Goal: Task Accomplishment & Management: Use online tool/utility

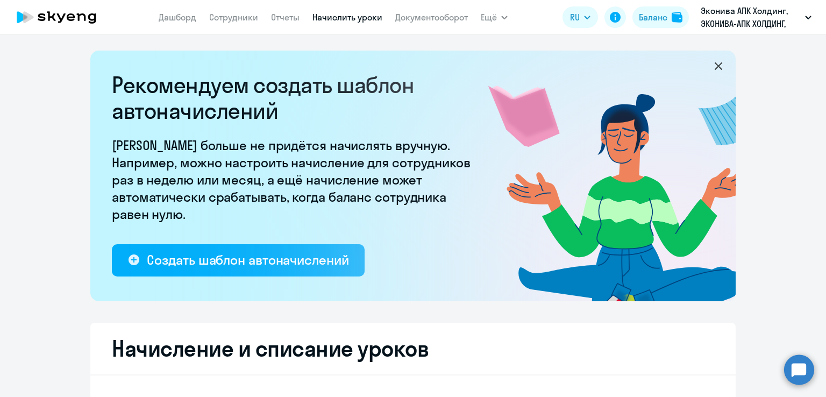
select select "10"
click at [666, 17] on div "Баланс" at bounding box center [653, 17] width 28 height 13
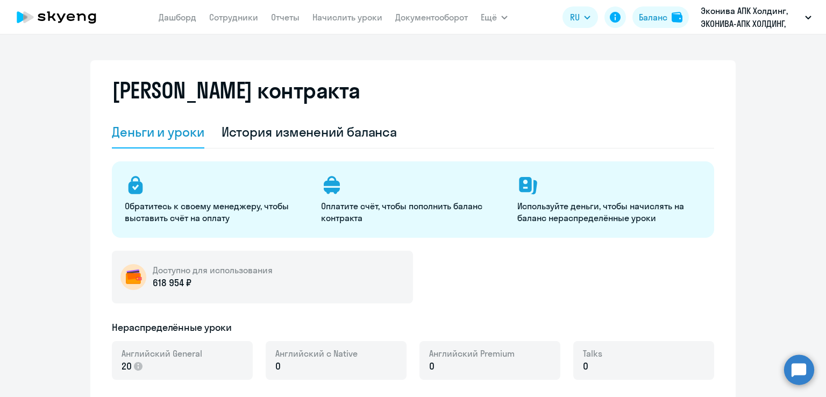
select select "english_adult_not_native_speaker"
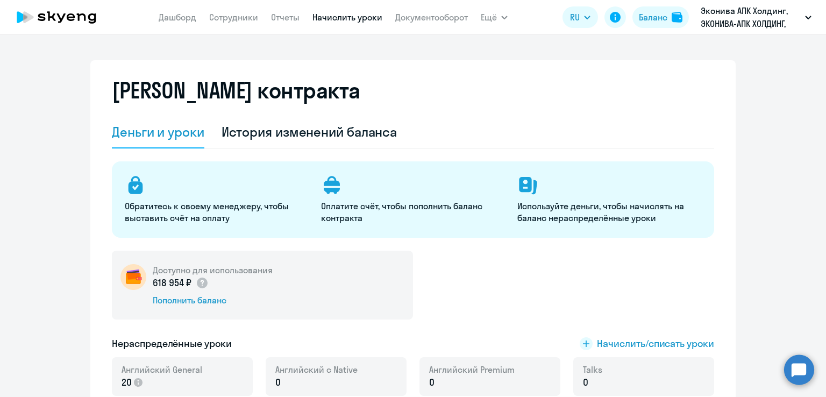
click at [359, 12] on nav "[PERSON_NAME] Отчеты Начислить уроки Документооборот" at bounding box center [313, 16] width 309 height 21
click at [361, 17] on link "Начислить уроки" at bounding box center [347, 17] width 70 height 11
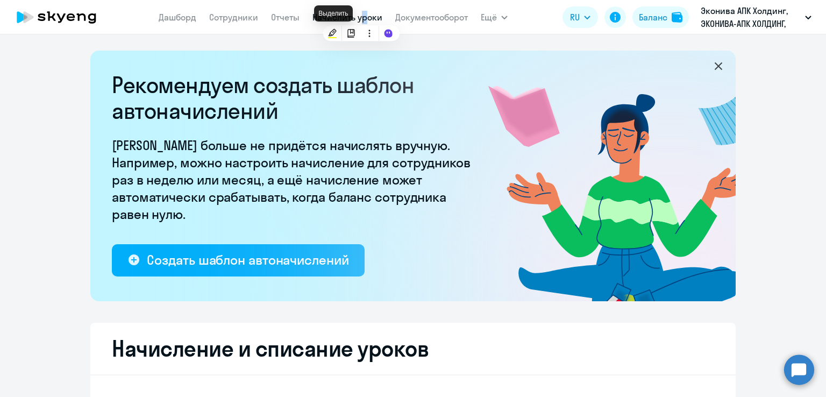
select select "10"
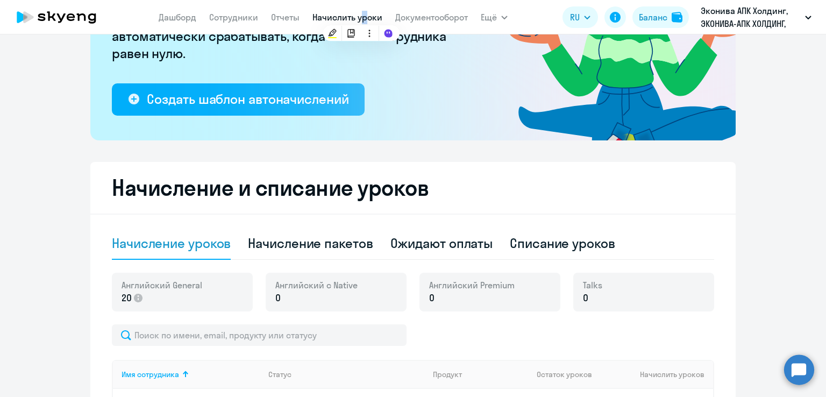
scroll to position [161, 0]
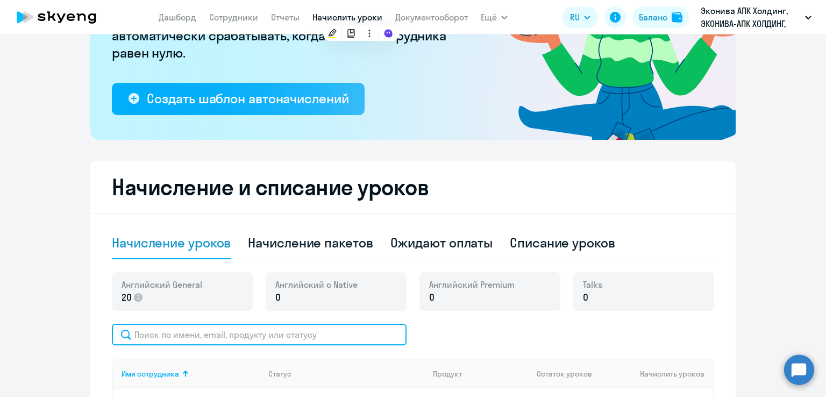
click at [235, 333] on input "text" at bounding box center [259, 334] width 295 height 21
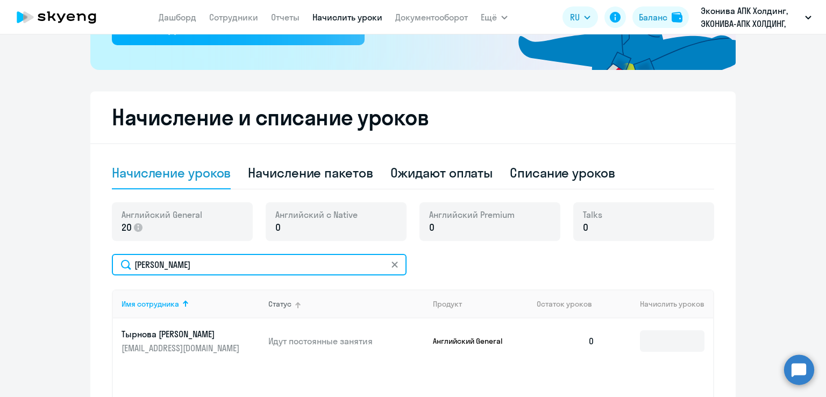
scroll to position [269, 0]
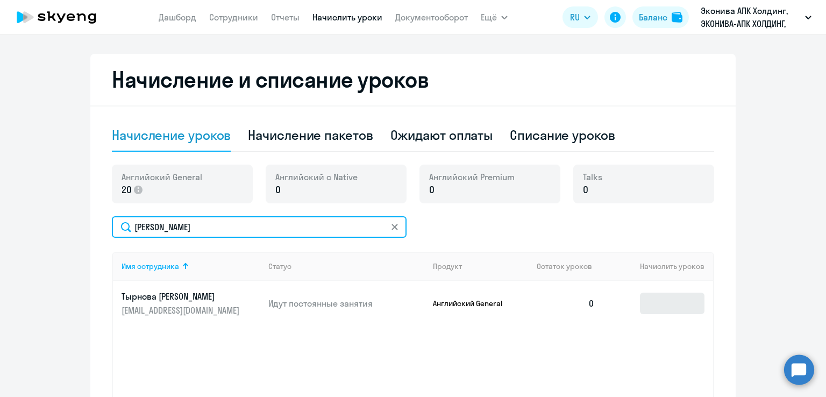
type input "[PERSON_NAME]"
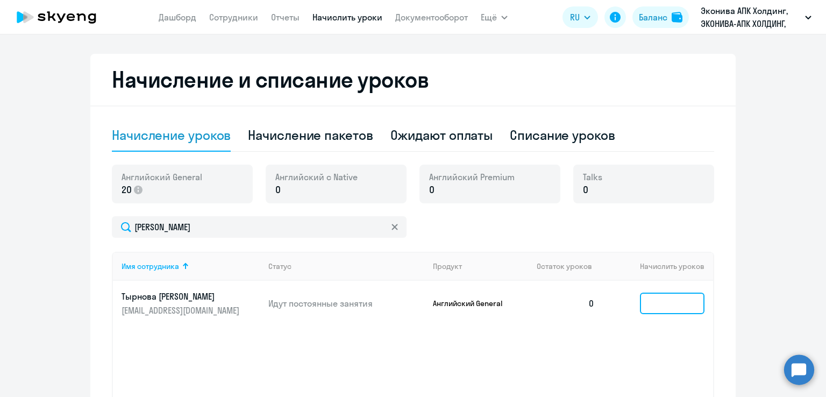
click at [640, 311] on input at bounding box center [672, 302] width 64 height 21
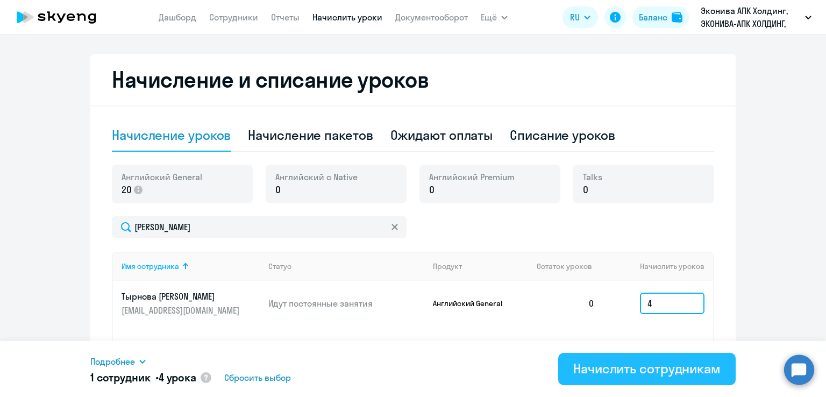
type input "4"
click at [664, 362] on div "Начислить сотрудникам" at bounding box center [646, 368] width 147 height 17
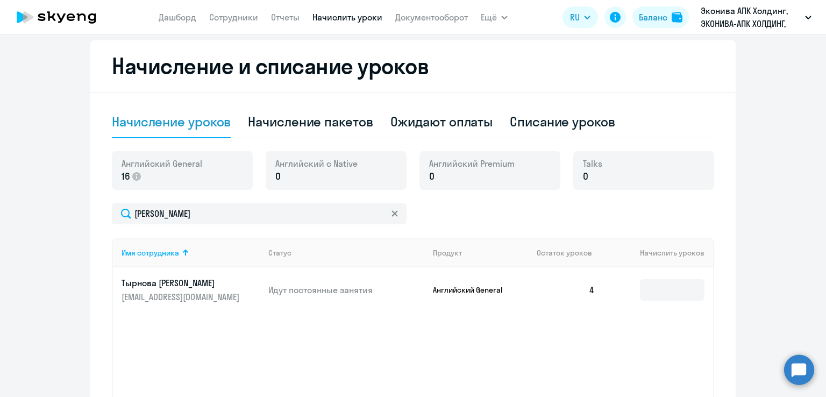
scroll to position [375, 0]
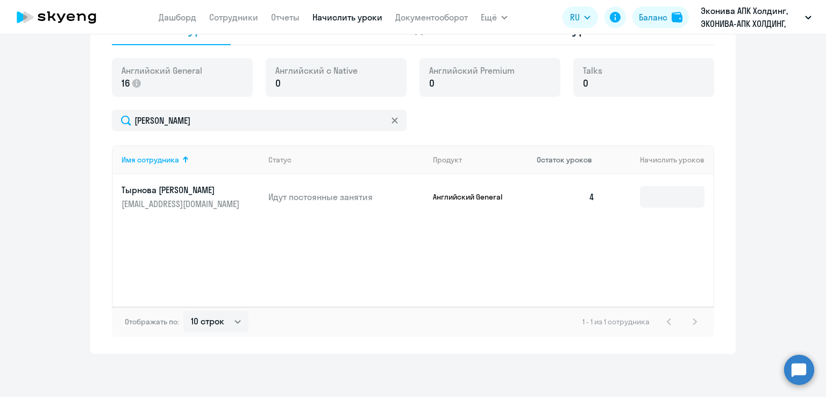
drag, startPoint x: 390, startPoint y: 118, endPoint x: 556, endPoint y: 145, distance: 167.7
click at [392, 118] on icon at bounding box center [394, 120] width 6 height 6
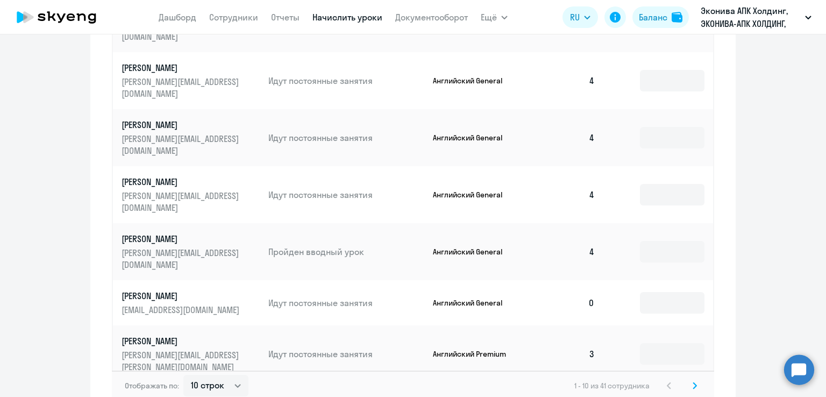
scroll to position [698, 0]
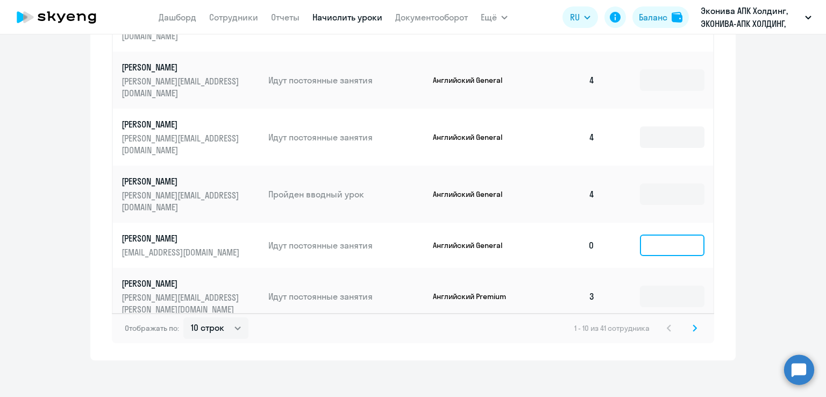
click at [659, 241] on input at bounding box center [672, 244] width 64 height 21
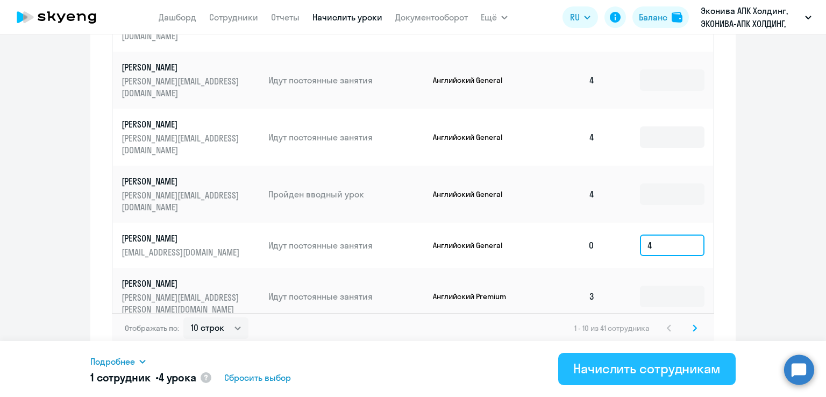
type input "4"
drag, startPoint x: 680, startPoint y: 370, endPoint x: 680, endPoint y: 353, distance: 17.7
click at [680, 370] on div "Начислить сотрудникам" at bounding box center [646, 368] width 147 height 17
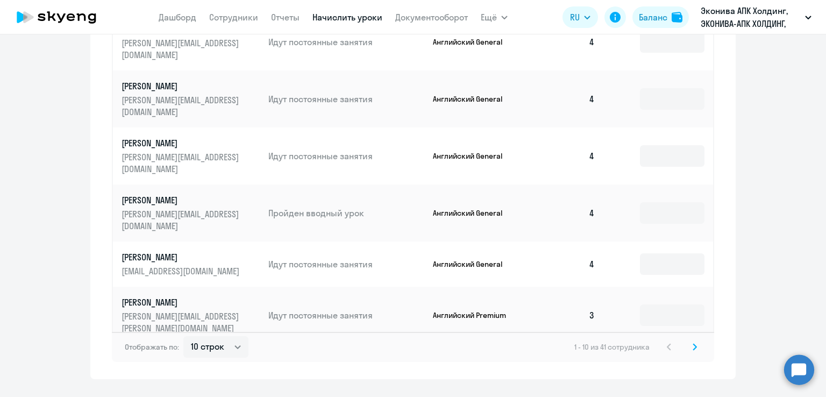
scroll to position [704, 0]
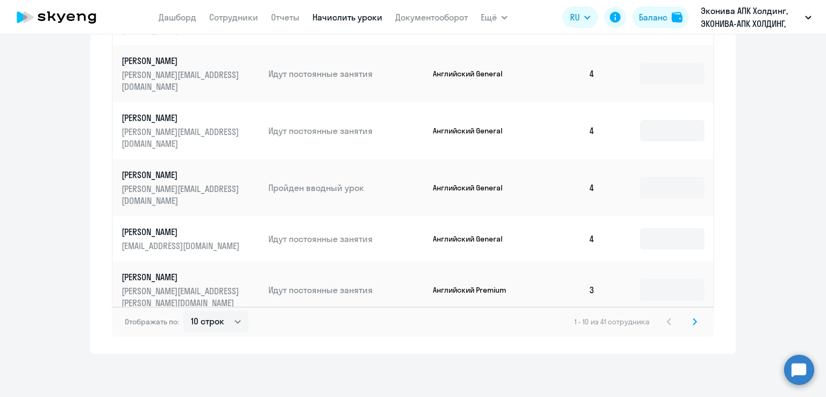
click at [688, 324] on svg-icon at bounding box center [694, 321] width 13 height 13
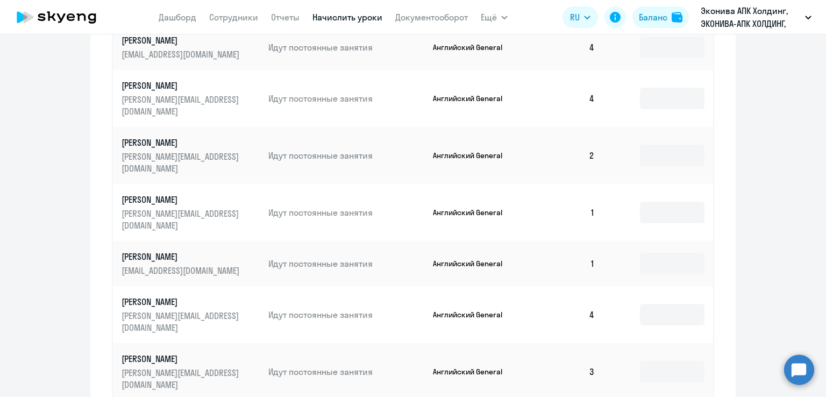
scroll to position [650, 0]
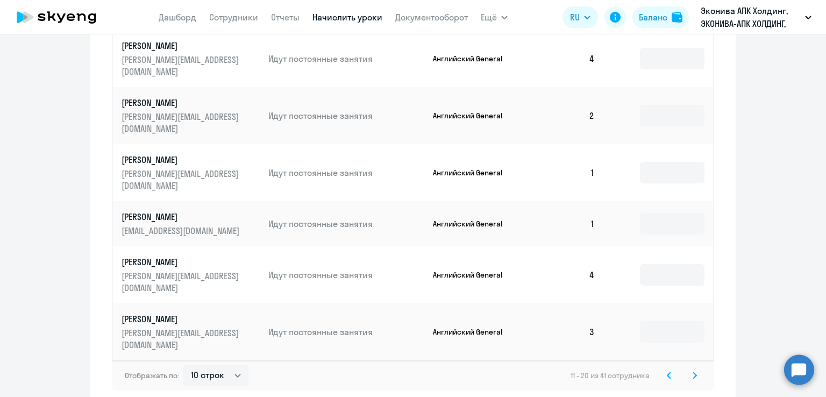
click at [692, 378] on icon at bounding box center [694, 375] width 4 height 8
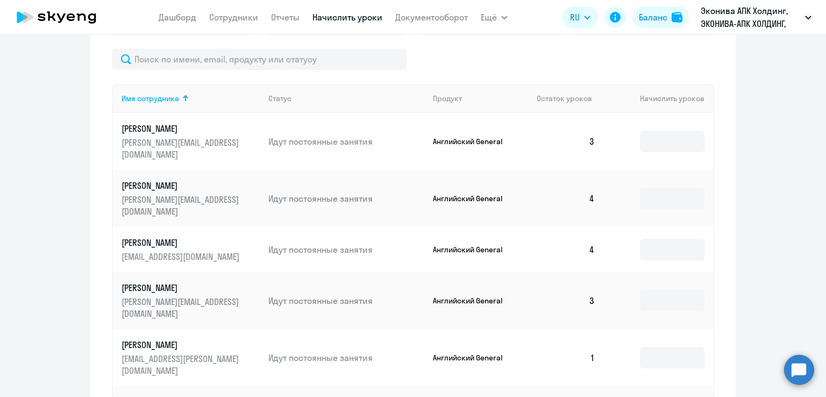
scroll to position [435, 0]
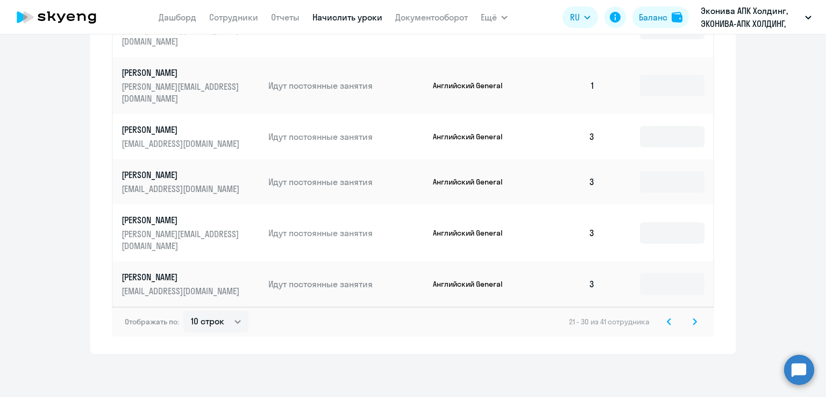
click at [688, 322] on svg-icon at bounding box center [694, 321] width 13 height 13
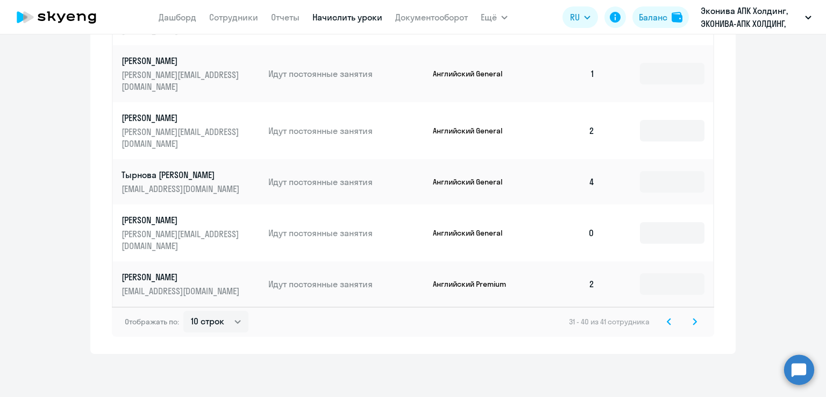
click at [693, 321] on icon at bounding box center [694, 321] width 3 height 6
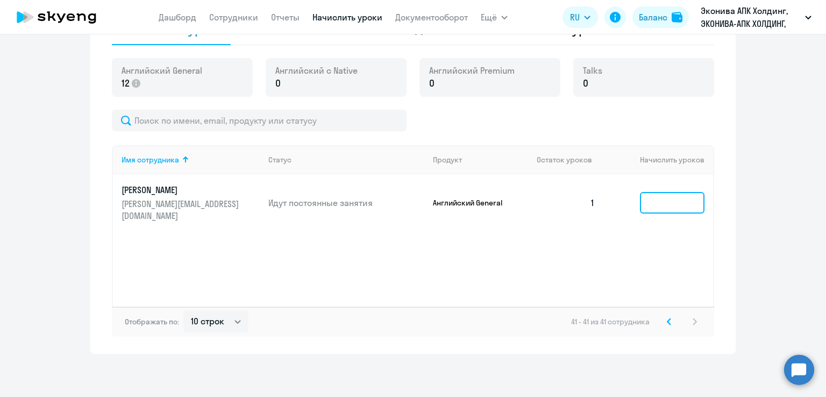
click at [684, 205] on input at bounding box center [672, 202] width 64 height 21
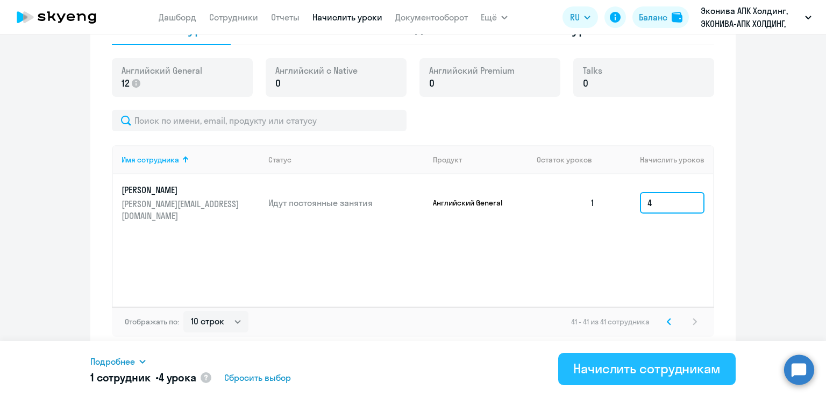
type input "4"
click at [642, 379] on button "Начислить сотрудникам" at bounding box center [646, 369] width 177 height 32
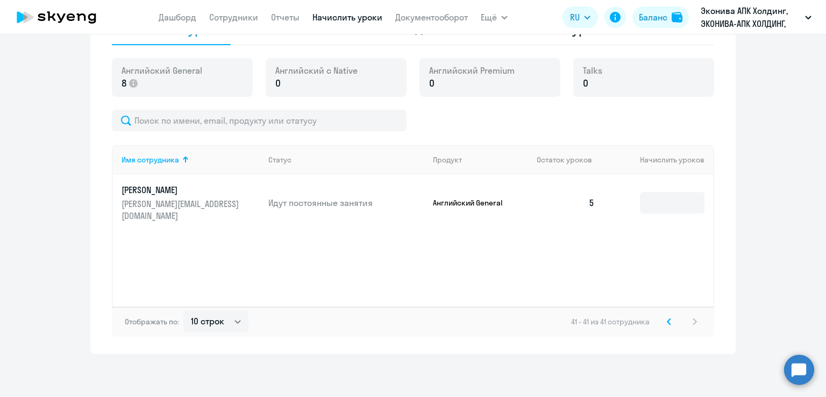
click at [666, 321] on icon at bounding box center [668, 322] width 4 height 8
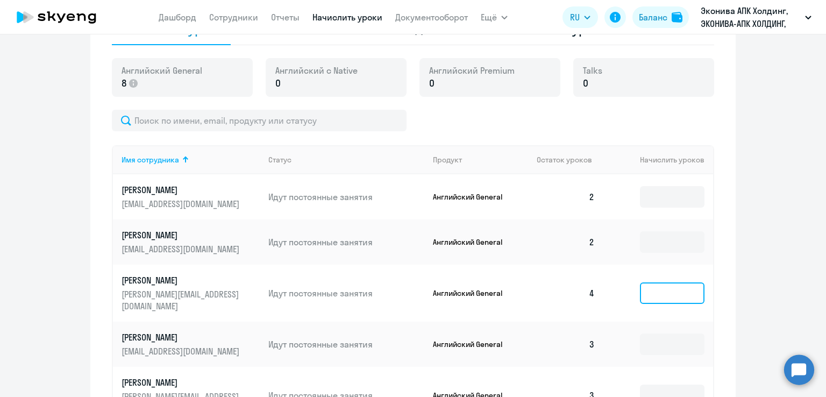
click at [665, 304] on input at bounding box center [672, 292] width 64 height 21
click at [727, 218] on div "Начисление и списание уроков Начисление уроков Начисление пакетов Ожидают оплат…" at bounding box center [412, 314] width 645 height 735
